Goal: Task Accomplishment & Management: Manage account settings

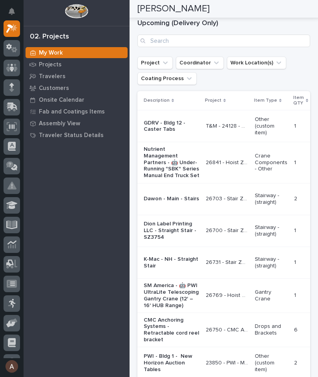
scroll to position [1130, 0]
click at [247, 47] on input "Search" at bounding box center [223, 40] width 173 height 13
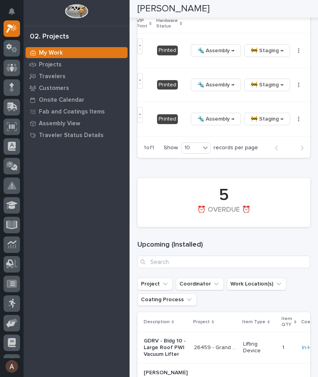
scroll to position [0, 291]
type input "26314"
click at [294, 53] on button "button" at bounding box center [299, 50] width 11 height 5
click at [273, 109] on button "🔩 Hardware" at bounding box center [266, 103] width 58 height 13
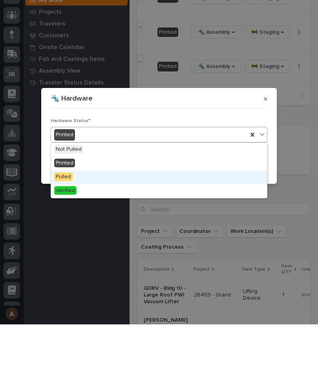
click at [127, 223] on div "Pulled" at bounding box center [159, 230] width 216 height 14
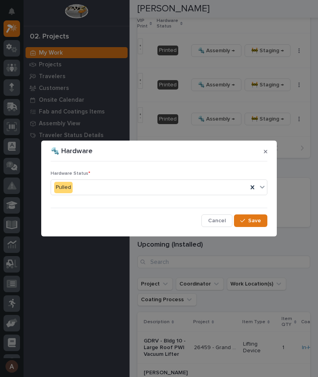
click at [256, 222] on span "Save" at bounding box center [254, 220] width 13 height 7
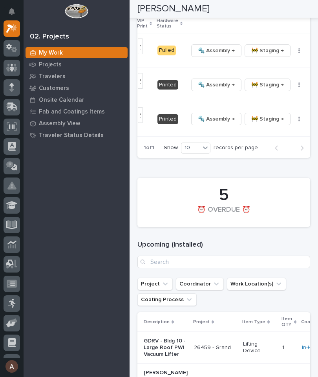
click at [295, 88] on button "button" at bounding box center [299, 84] width 11 height 5
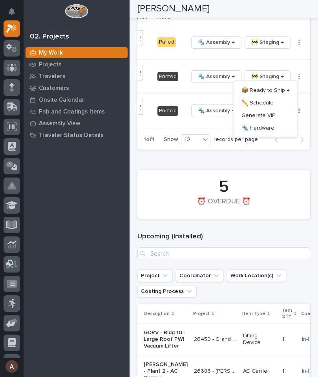
scroll to position [1211, 0]
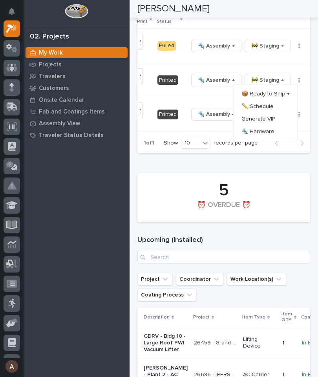
click at [252, 138] on button "🔩 Hardware" at bounding box center [266, 131] width 58 height 13
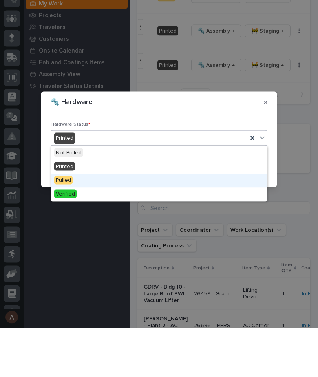
click at [114, 223] on div "Pulled" at bounding box center [159, 230] width 216 height 14
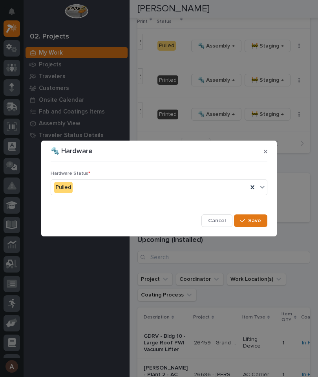
click at [258, 226] on button "Save" at bounding box center [250, 220] width 33 height 13
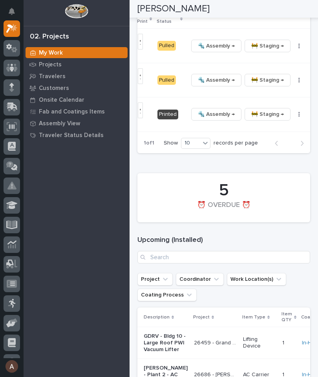
click at [298, 117] on icon "button" at bounding box center [298, 114] width 1 height 5
click at [202, 207] on div "20" at bounding box center [196, 206] width 29 height 9
click at [298, 117] on icon "button" at bounding box center [298, 114] width 1 height 5
click at [294, 215] on div "5 ⏰ OVERDUE ⏰" at bounding box center [224, 197] width 181 height 57
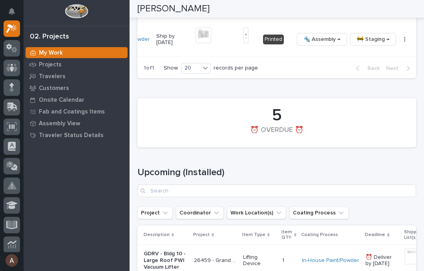
scroll to position [0, 185]
click at [318, 42] on button "button" at bounding box center [405, 39] width 11 height 5
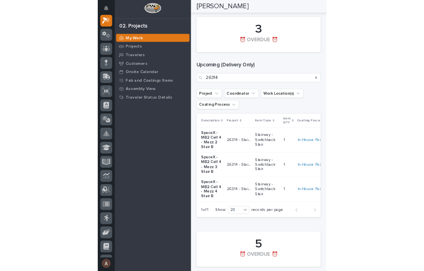
scroll to position [1063, 0]
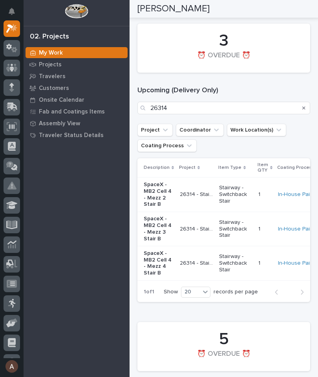
click at [304, 110] on icon "Search" at bounding box center [303, 108] width 3 height 5
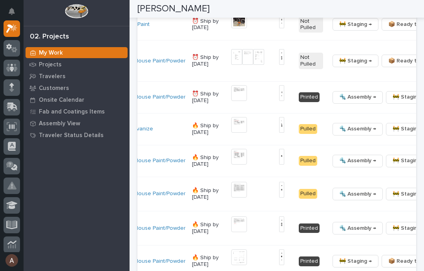
scroll to position [0, 203]
click at [318, 104] on div "🔩 Assembly → 🚧 Staging → 📦 Ready to Ship → ✏️ Schedule Generate VIP 🔩 Hardware" at bounding box center [394, 97] width 129 height 13
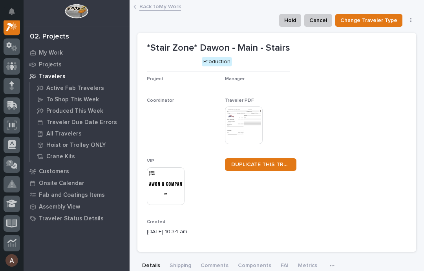
scroll to position [20, 0]
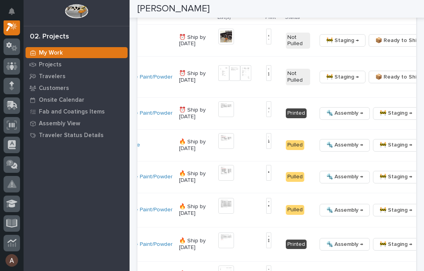
scroll to position [0, 198]
click at [318, 116] on icon "button" at bounding box center [428, 113] width 1 height 5
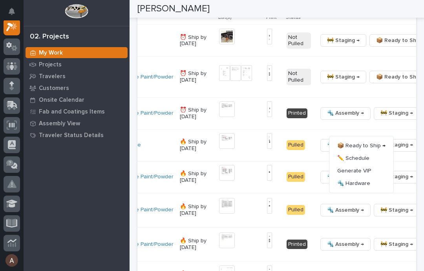
click at [318, 188] on span "🔩 Hardware" at bounding box center [353, 183] width 33 height 9
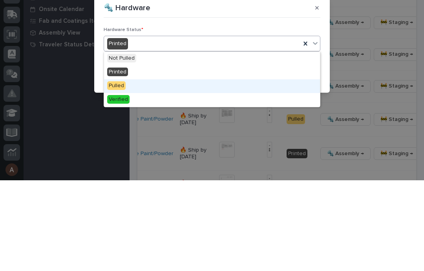
click at [113, 172] on span "Pulled" at bounding box center [116, 176] width 18 height 9
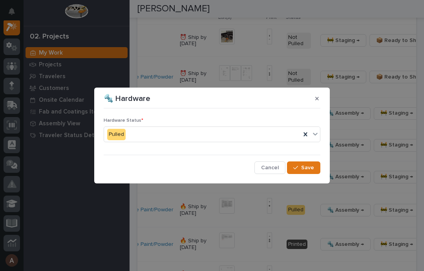
click at [305, 168] on span "Save" at bounding box center [307, 167] width 13 height 7
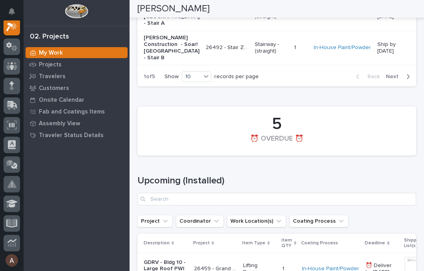
scroll to position [0, 0]
click at [194, 213] on div "20" at bounding box center [197, 213] width 29 height 9
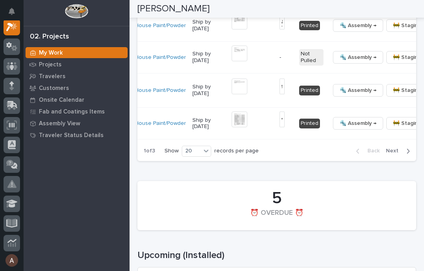
scroll to position [0, 203]
click at [318, 179] on span "🔩 Hardware" at bounding box center [353, 173] width 33 height 9
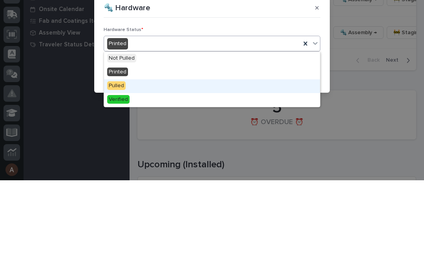
click at [161, 170] on div "Pulled" at bounding box center [212, 177] width 216 height 14
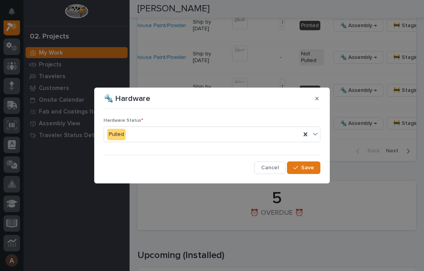
click at [310, 166] on span "Save" at bounding box center [307, 167] width 13 height 7
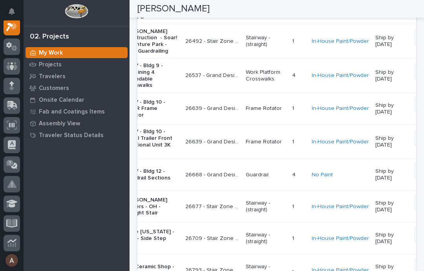
scroll to position [0, 24]
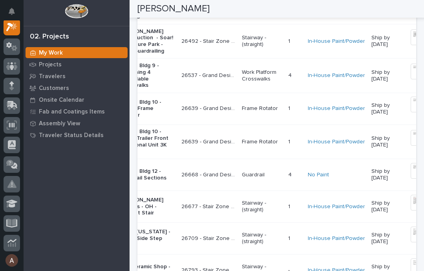
click at [318, 45] on img at bounding box center [419, 37] width 16 height 16
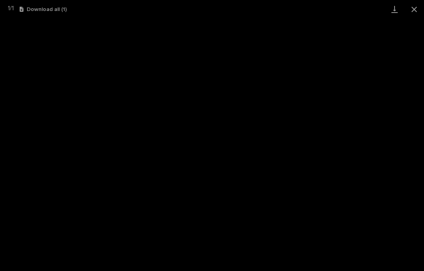
click at [318, 8] on link "Download" at bounding box center [395, 9] width 20 height 18
click at [318, 7] on button "Close gallery" at bounding box center [414, 9] width 20 height 18
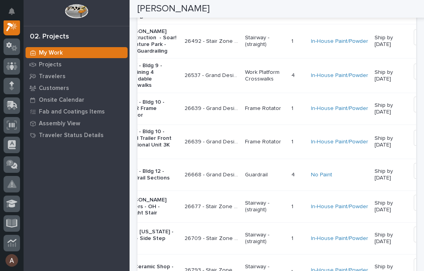
scroll to position [0, 19]
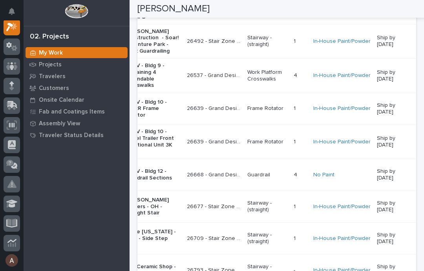
click at [318, 11] on img at bounding box center [424, 3] width 16 height 16
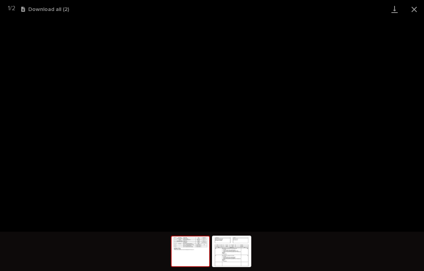
click at [318, 7] on link "Download" at bounding box center [395, 9] width 20 height 18
click at [318, 8] on button "Close gallery" at bounding box center [414, 9] width 20 height 18
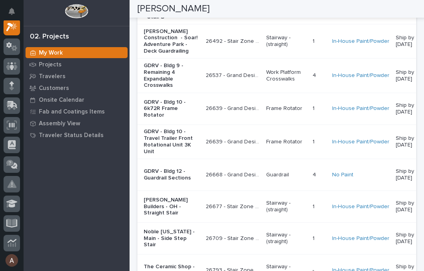
scroll to position [0, 0]
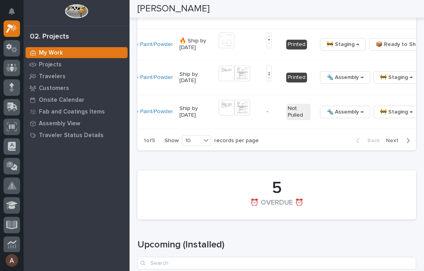
scroll to position [0, 198]
click at [423, 80] on button "button" at bounding box center [428, 77] width 11 height 5
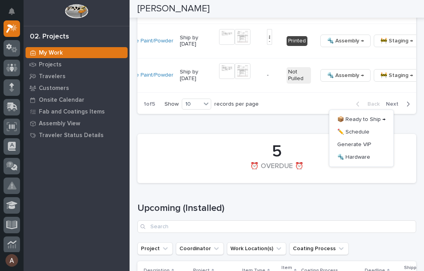
scroll to position [1463, 0]
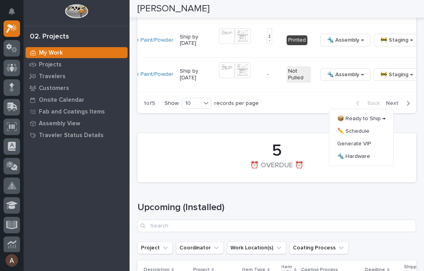
click at [359, 161] on span "🔩 Hardware" at bounding box center [353, 156] width 33 height 9
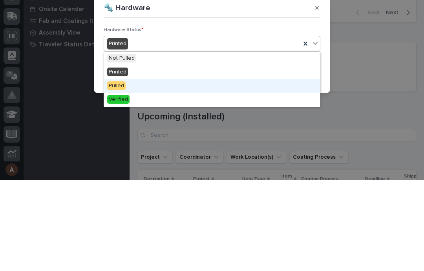
click at [125, 172] on span "Pulled" at bounding box center [116, 176] width 18 height 9
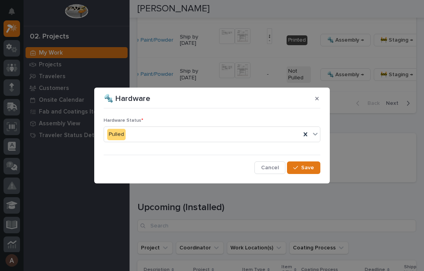
click at [306, 168] on span "Save" at bounding box center [307, 167] width 13 height 7
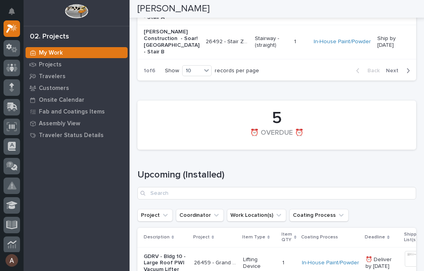
scroll to position [1506, 0]
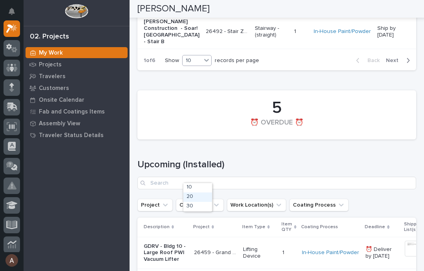
click at [204, 196] on div "20" at bounding box center [197, 196] width 29 height 9
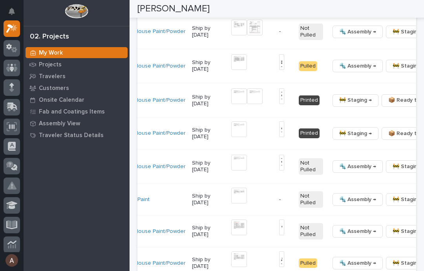
scroll to position [0, 203]
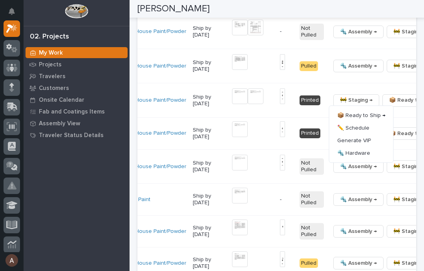
click at [349, 157] on span "🔩 Hardware" at bounding box center [353, 152] width 33 height 9
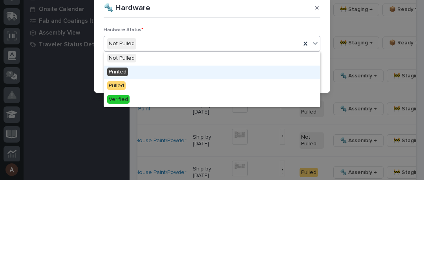
click at [112, 156] on div "Printed" at bounding box center [212, 163] width 216 height 14
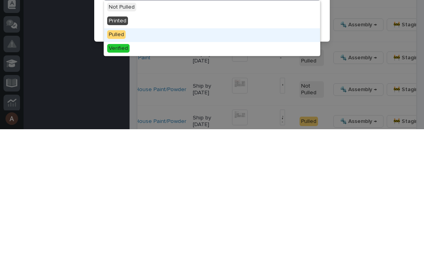
click at [119, 172] on span "Pulled" at bounding box center [116, 176] width 18 height 9
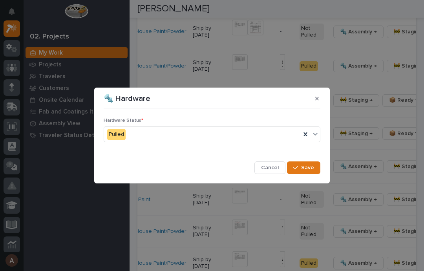
click at [313, 168] on span "Save" at bounding box center [307, 167] width 13 height 7
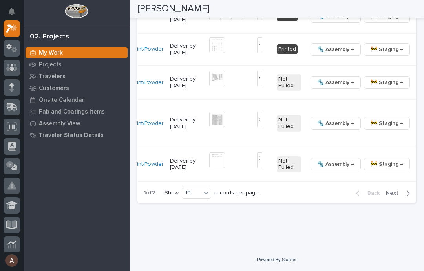
scroll to position [0, 195]
click at [418, 19] on icon "button" at bounding box center [419, 16] width 2 height 5
click at [346, 104] on span "🔩 Hardware" at bounding box center [353, 99] width 33 height 9
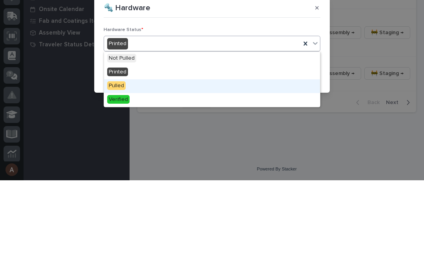
click at [160, 170] on div "Pulled" at bounding box center [212, 177] width 216 height 14
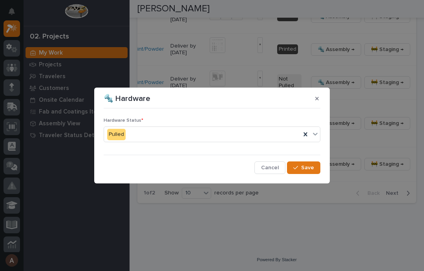
click at [307, 162] on button "Save" at bounding box center [303, 167] width 33 height 13
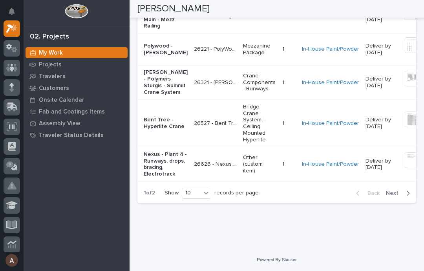
scroll to position [2412, 0]
click at [405, 197] on div "button" at bounding box center [406, 193] width 7 height 7
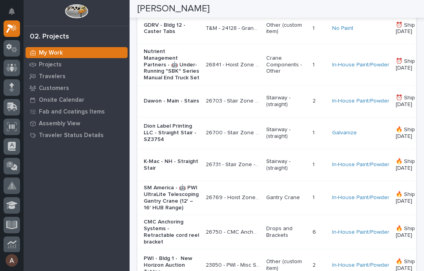
scroll to position [1197, 0]
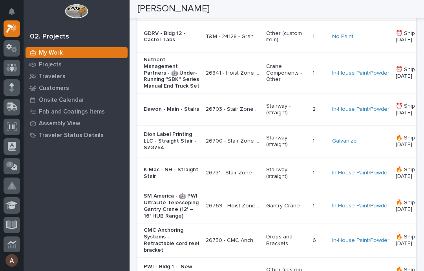
click at [50, 75] on p "Travelers" at bounding box center [52, 76] width 27 height 7
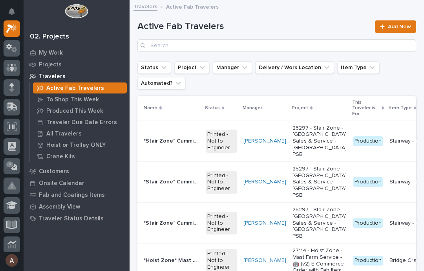
scroll to position [0, 0]
click at [62, 134] on p "All Travelers" at bounding box center [63, 133] width 35 height 7
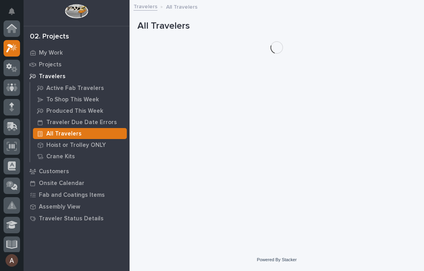
scroll to position [20, 0]
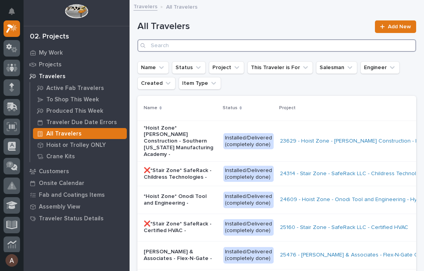
click at [252, 42] on input "Search" at bounding box center [276, 45] width 279 height 13
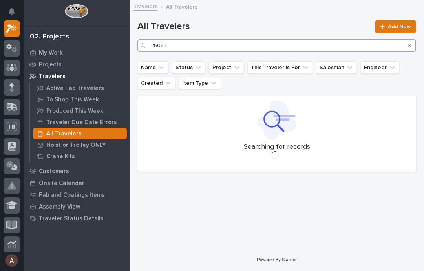
type input "25053"
click at [257, 12] on div "All Travelers 25053 Add New" at bounding box center [276, 33] width 279 height 57
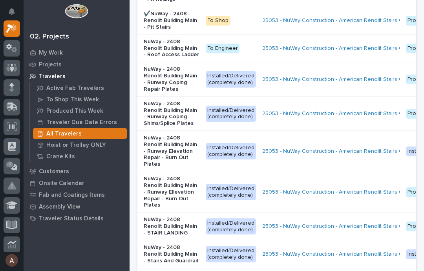
click at [11, 34] on div at bounding box center [12, 28] width 16 height 16
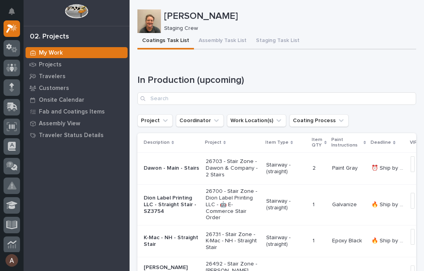
click at [276, 44] on button "Staging Task List" at bounding box center [277, 41] width 53 height 16
